Goal: Information Seeking & Learning: Learn about a topic

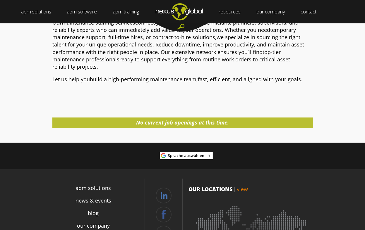
scroll to position [233, 0]
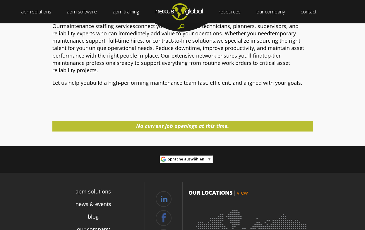
click at [189, 126] on span "No current job openings at this time." at bounding box center [182, 126] width 93 height 7
click at [174, 62] on p "Our maintenance staffing services connect you with qualified technicians, plann…" at bounding box center [182, 49] width 261 height 52
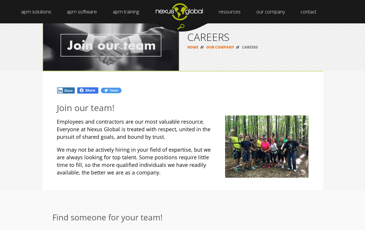
scroll to position [0, 0]
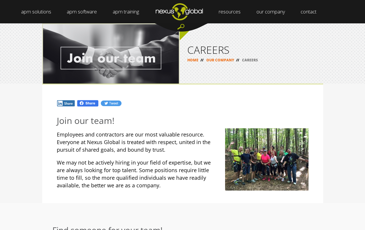
click at [116, 160] on p "We may not be actively hiring in your field of expertise, but we are always loo…" at bounding box center [183, 174] width 252 height 30
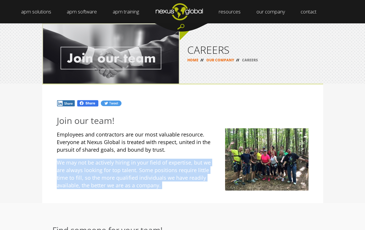
click at [116, 160] on p "We may not be actively hiring in your field of expertise, but we are always loo…" at bounding box center [183, 174] width 252 height 30
click at [110, 136] on p "Employees and contractors are our most valuable resource. Everyone at Nexus Glo…" at bounding box center [183, 142] width 252 height 23
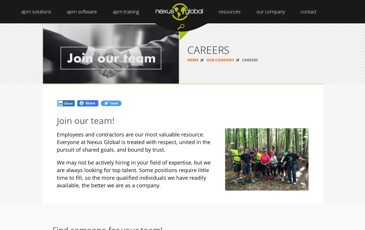
click at [110, 136] on p "Employees and contractors are our most valuable resource. Everyone at Nexus Glo…" at bounding box center [183, 142] width 252 height 23
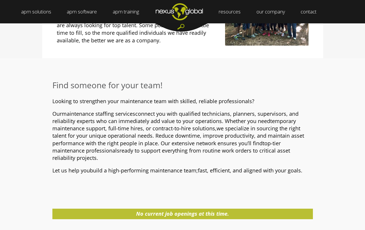
scroll to position [142, 0]
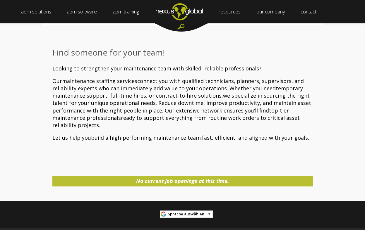
scroll to position [181, 0]
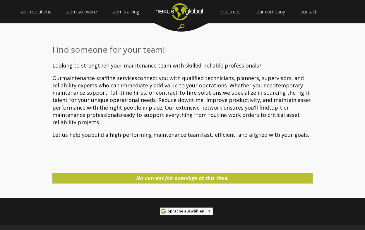
click at [184, 177] on span "No current job openings at this time." at bounding box center [182, 178] width 93 height 7
